Goal: Information Seeking & Learning: Learn about a topic

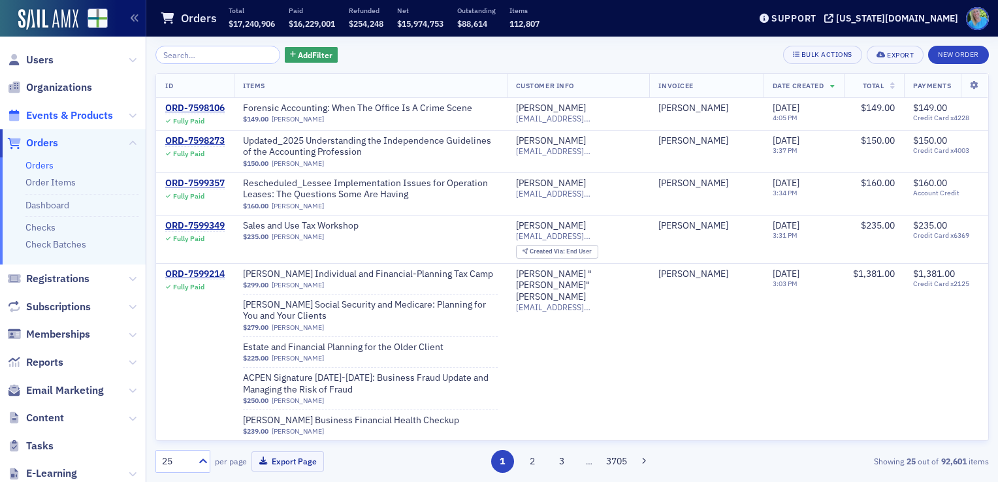
click at [69, 114] on span "Events & Products" at bounding box center [69, 115] width 87 height 14
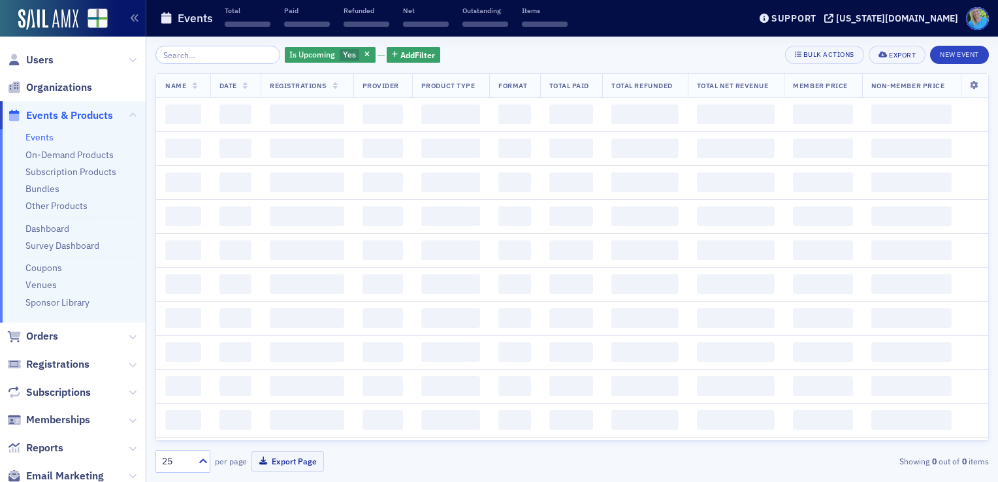
click at [195, 60] on input "search" at bounding box center [218, 55] width 125 height 18
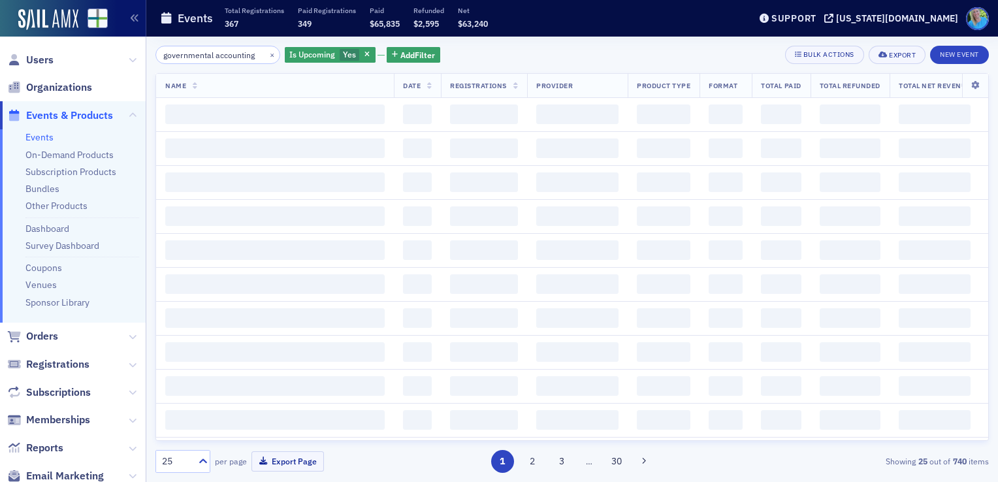
scroll to position [0, 1]
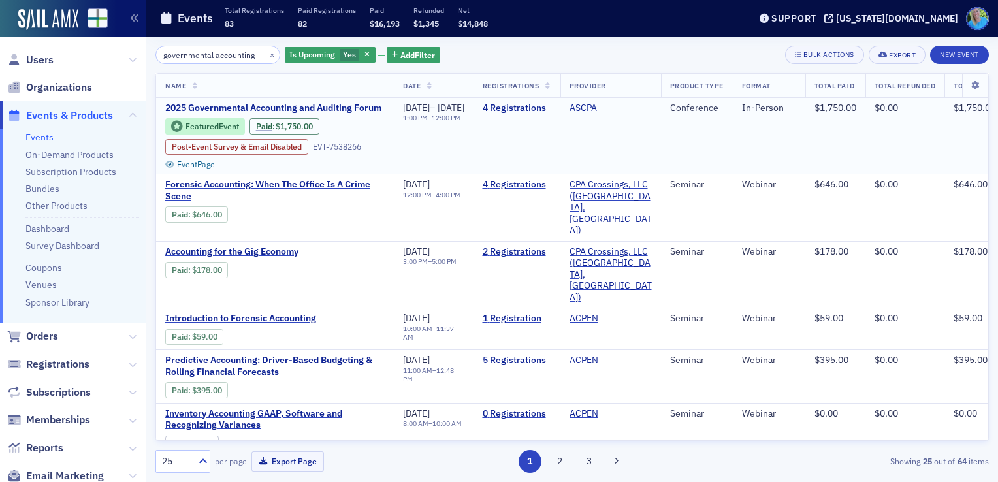
type input "governmental accounting"
click at [347, 105] on span "2025 Governmental Accounting and Auditing Forum" at bounding box center [275, 109] width 220 height 12
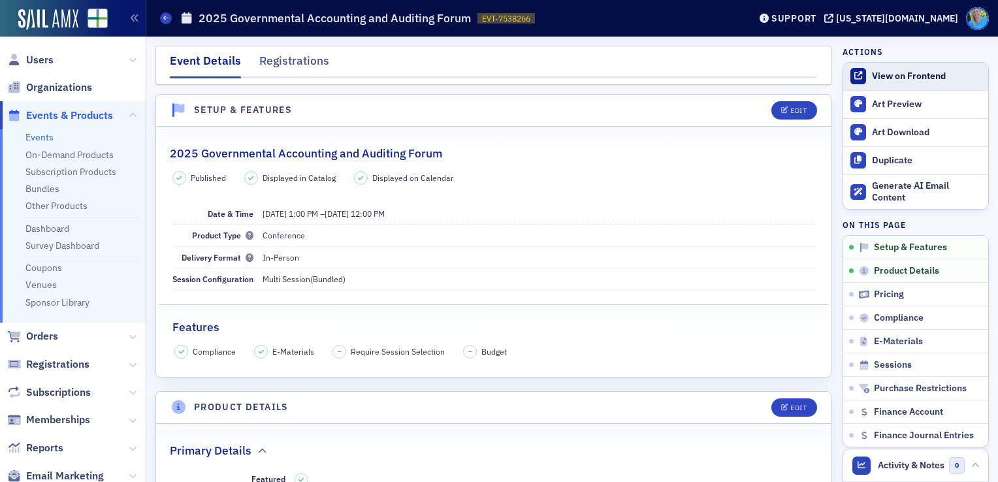
click at [898, 76] on div "View on Frontend" at bounding box center [927, 77] width 110 height 12
